Goal: Check status: Check status

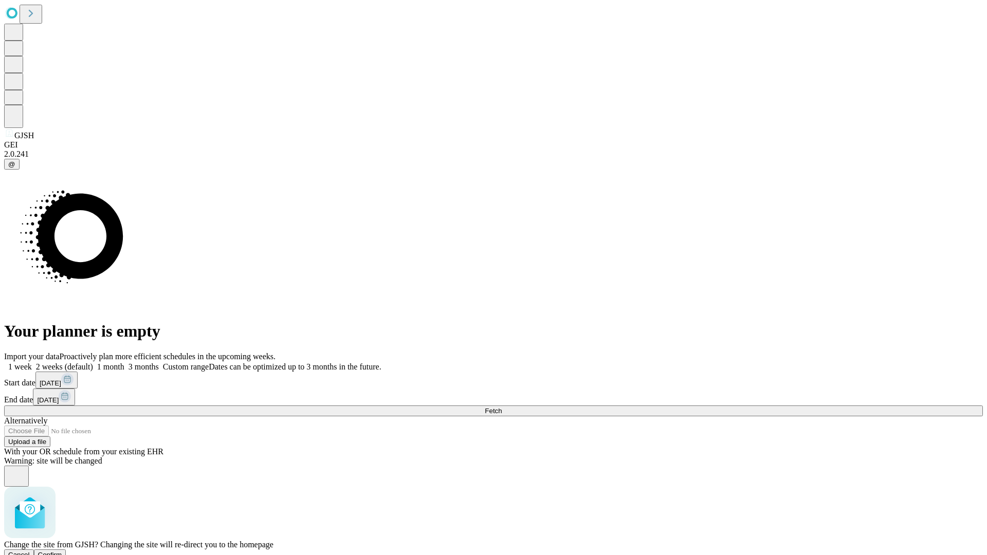
click at [62, 551] on span "Confirm" at bounding box center [50, 555] width 24 height 8
click at [32, 362] on label "1 week" at bounding box center [18, 366] width 28 height 9
click at [502, 407] on span "Fetch" at bounding box center [493, 411] width 17 height 8
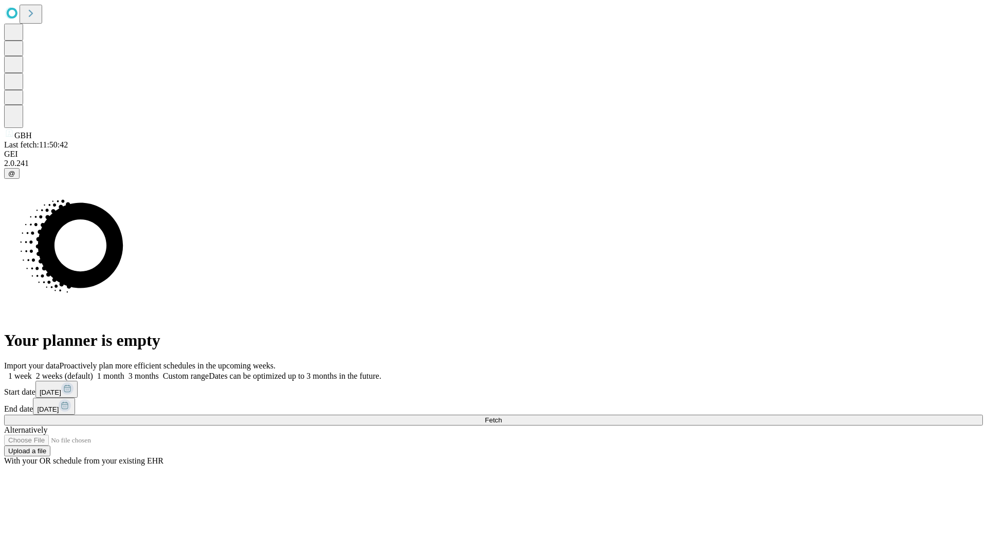
click at [32, 372] on label "1 week" at bounding box center [18, 376] width 28 height 9
click at [502, 416] on span "Fetch" at bounding box center [493, 420] width 17 height 8
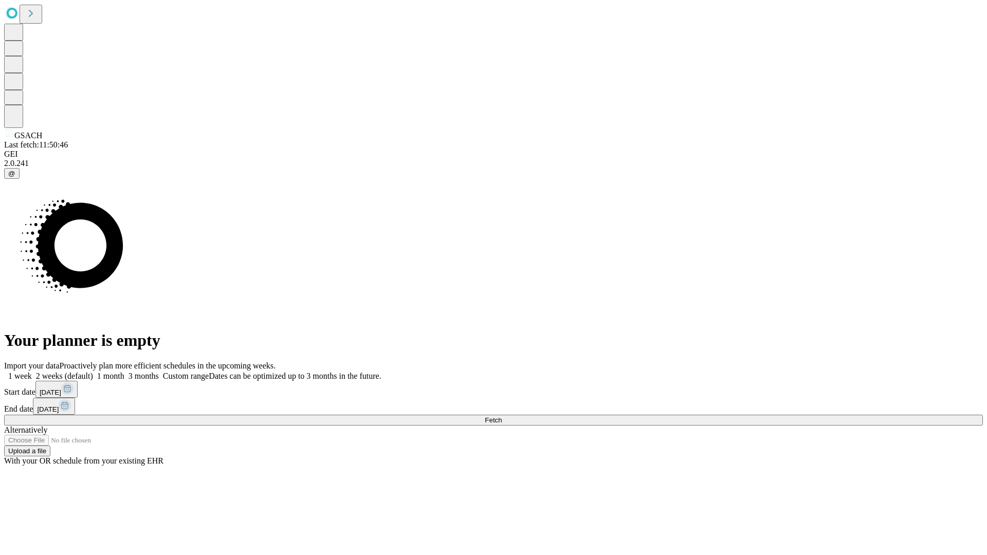
click at [32, 372] on label "1 week" at bounding box center [18, 376] width 28 height 9
click at [502, 416] on span "Fetch" at bounding box center [493, 420] width 17 height 8
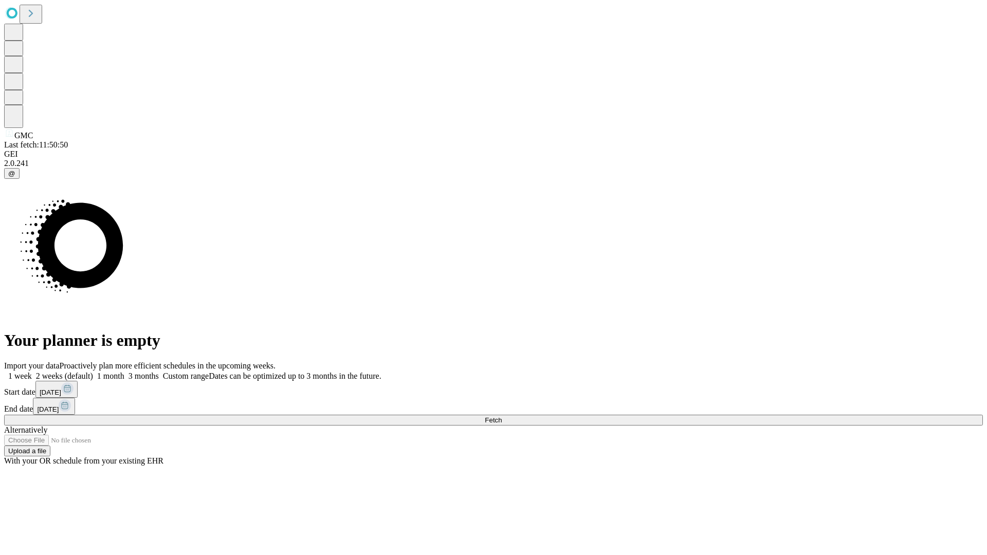
click at [32, 372] on label "1 week" at bounding box center [18, 376] width 28 height 9
click at [502, 416] on span "Fetch" at bounding box center [493, 420] width 17 height 8
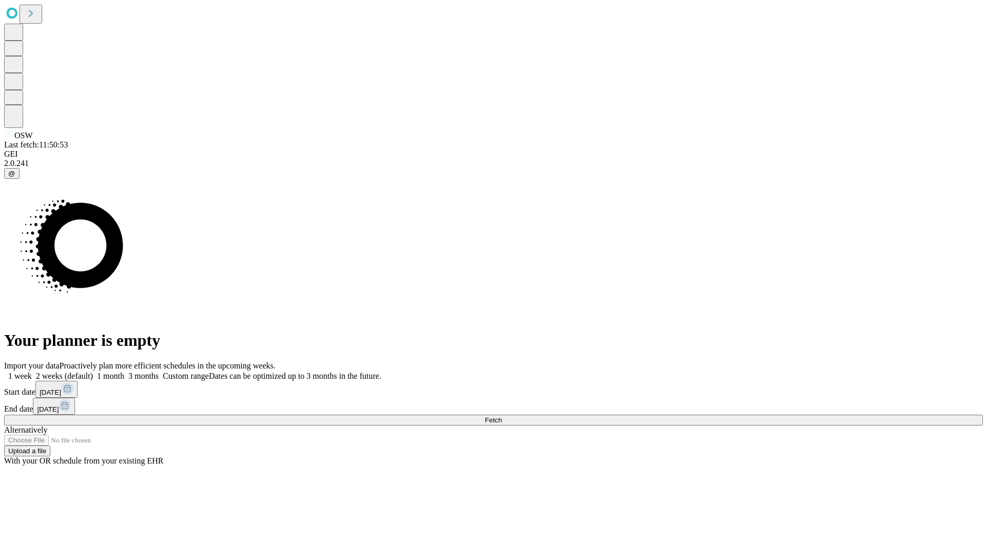
click at [32, 372] on label "1 week" at bounding box center [18, 376] width 28 height 9
click at [502, 416] on span "Fetch" at bounding box center [493, 420] width 17 height 8
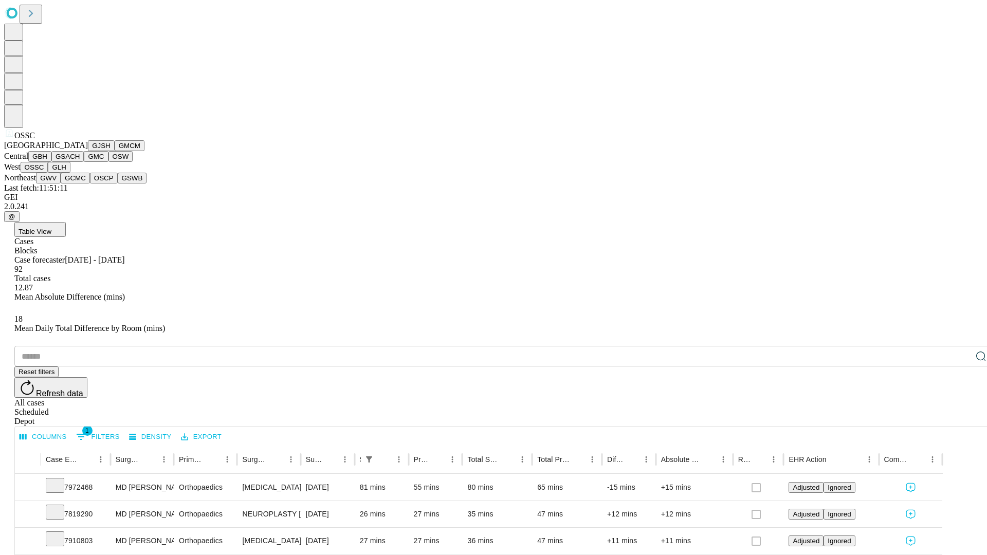
click at [70, 173] on button "GLH" at bounding box center [59, 167] width 22 height 11
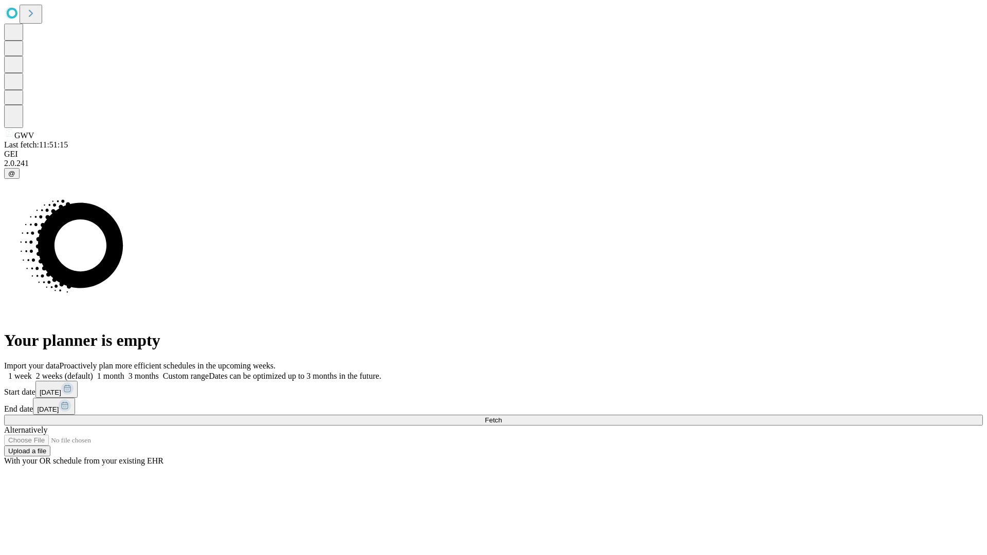
click at [32, 372] on label "1 week" at bounding box center [18, 376] width 28 height 9
click at [502, 416] on span "Fetch" at bounding box center [493, 420] width 17 height 8
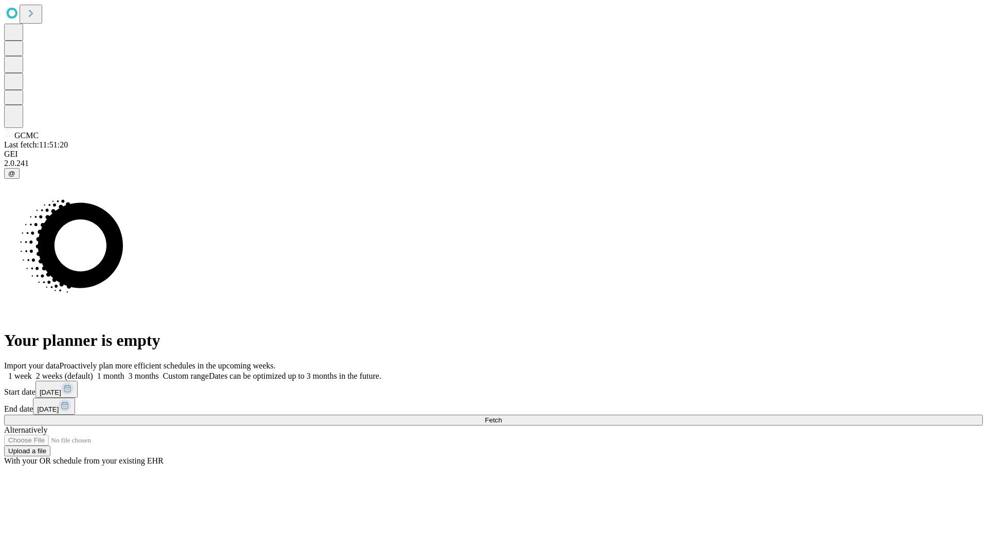
click at [32, 372] on label "1 week" at bounding box center [18, 376] width 28 height 9
click at [502, 416] on span "Fetch" at bounding box center [493, 420] width 17 height 8
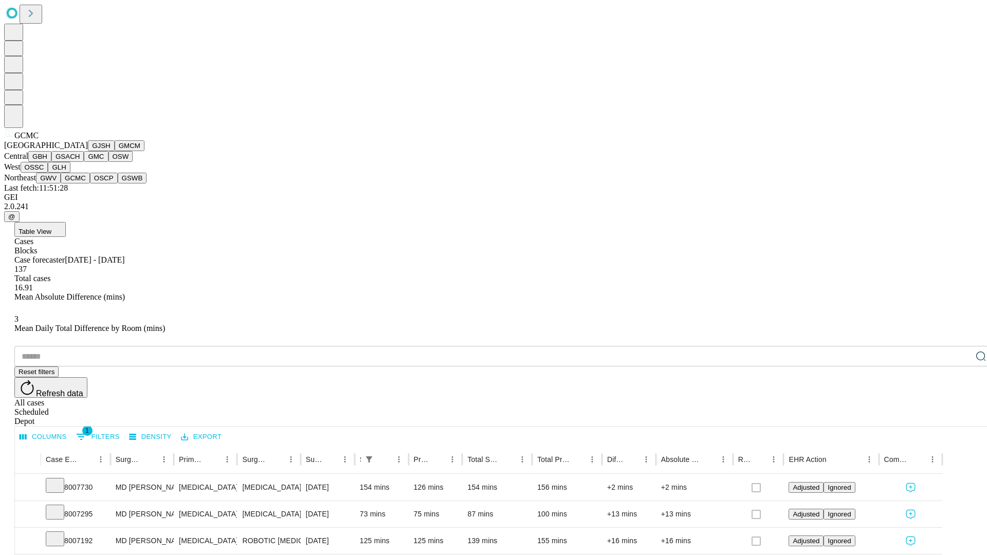
click at [90, 183] on button "OSCP" at bounding box center [104, 178] width 28 height 11
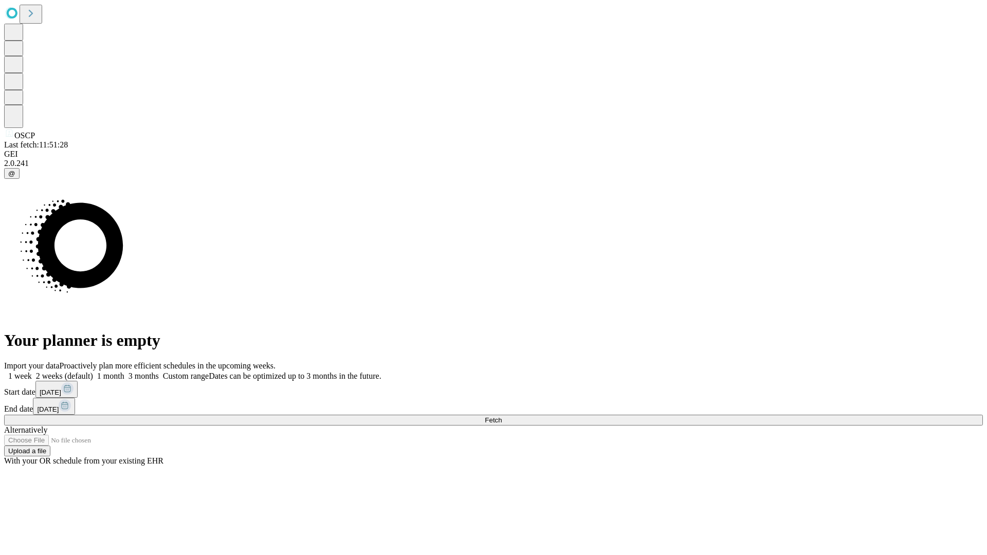
click at [32, 372] on label "1 week" at bounding box center [18, 376] width 28 height 9
click at [502, 416] on span "Fetch" at bounding box center [493, 420] width 17 height 8
